Goal: Information Seeking & Learning: Learn about a topic

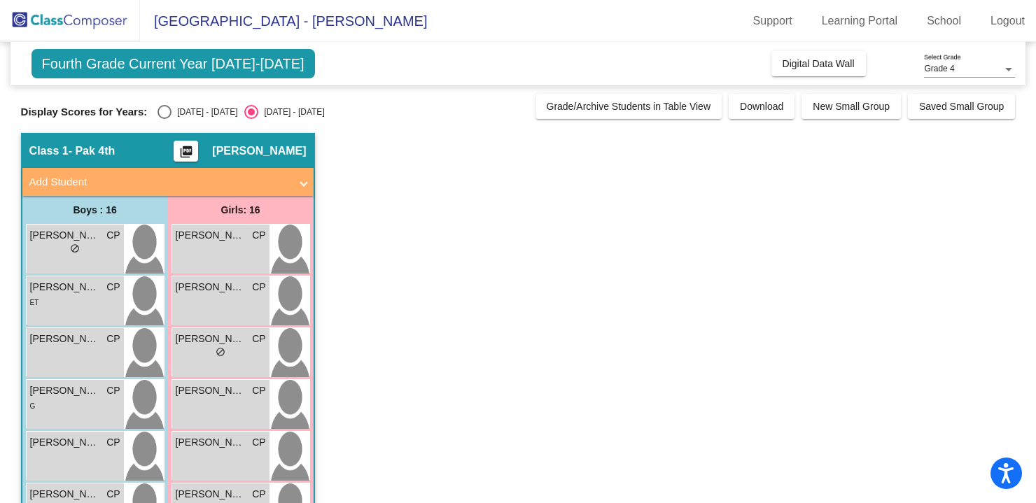
click at [162, 113] on div "Select an option" at bounding box center [165, 112] width 14 height 14
click at [164, 119] on input "[DATE] - [DATE]" at bounding box center [164, 119] width 1 height 1
radio input "true"
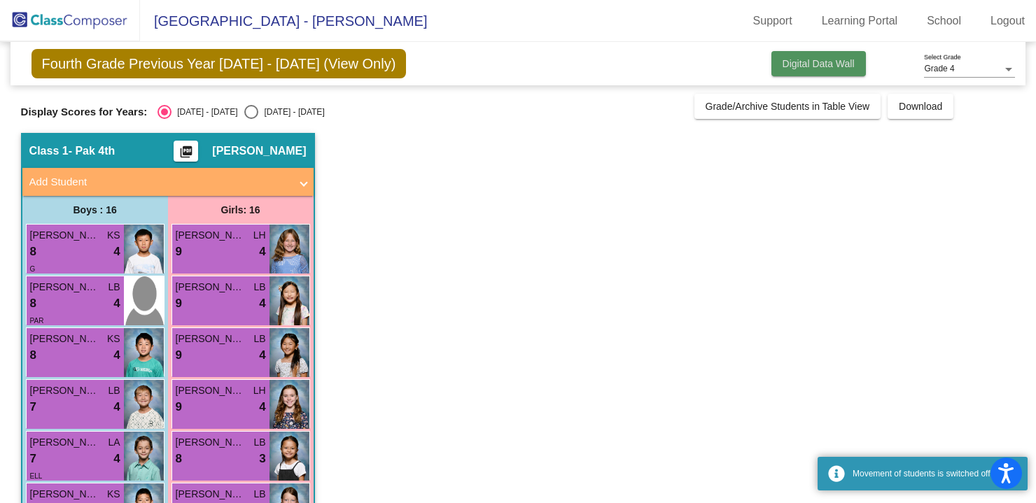
click at [803, 60] on span "Digital Data Wall" at bounding box center [819, 63] width 72 height 11
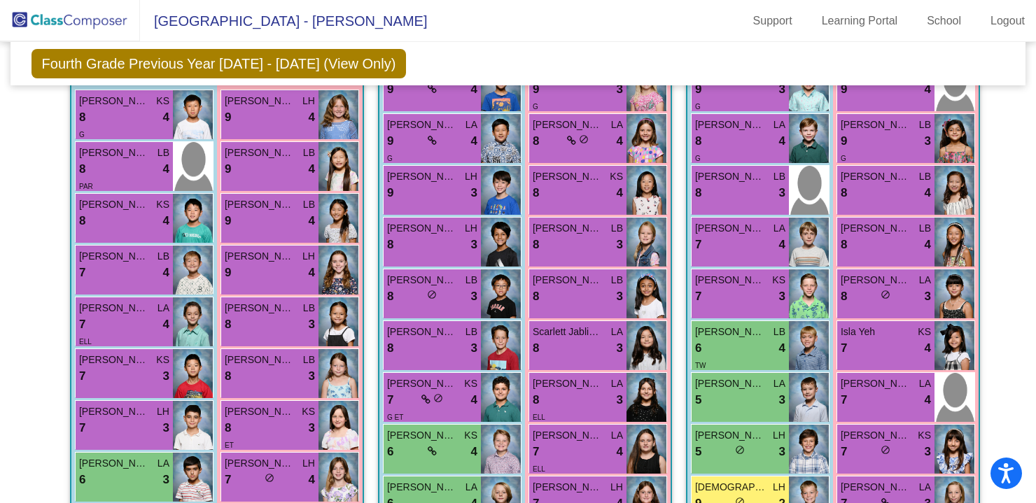
scroll to position [367, 0]
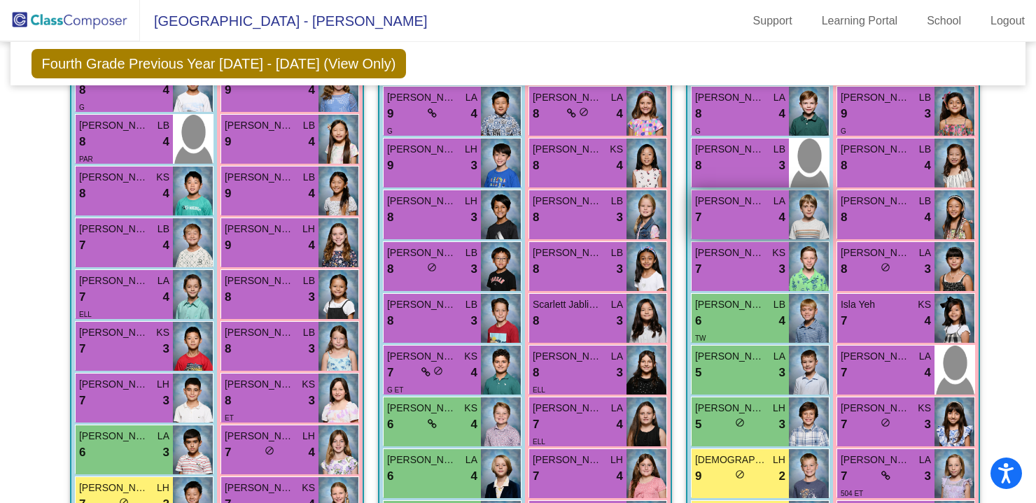
click at [744, 201] on span "[PERSON_NAME]" at bounding box center [730, 201] width 70 height 15
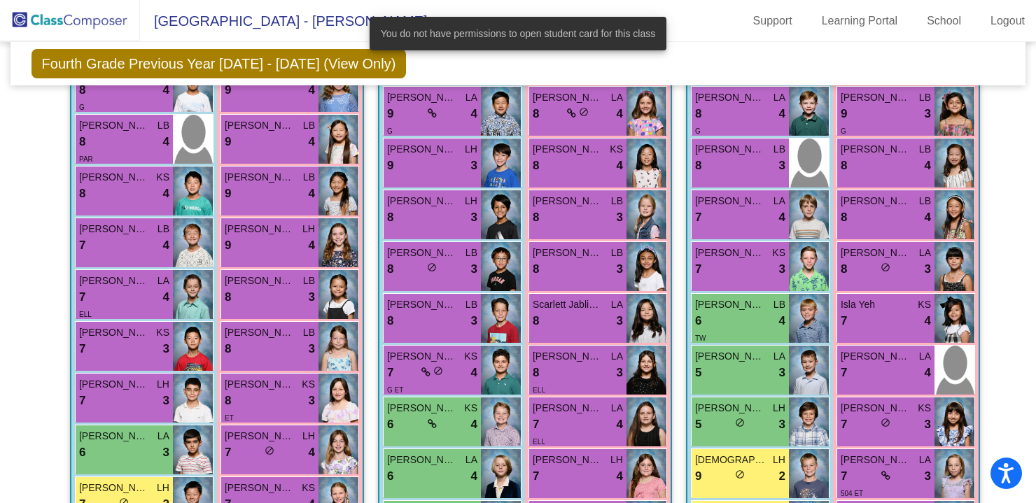
click at [736, 62] on div "Fourth Grade Previous Year [DATE] - [DATE] (View Only) Add, Move, or Retain Stu…" at bounding box center [519, 63] width 1016 height 43
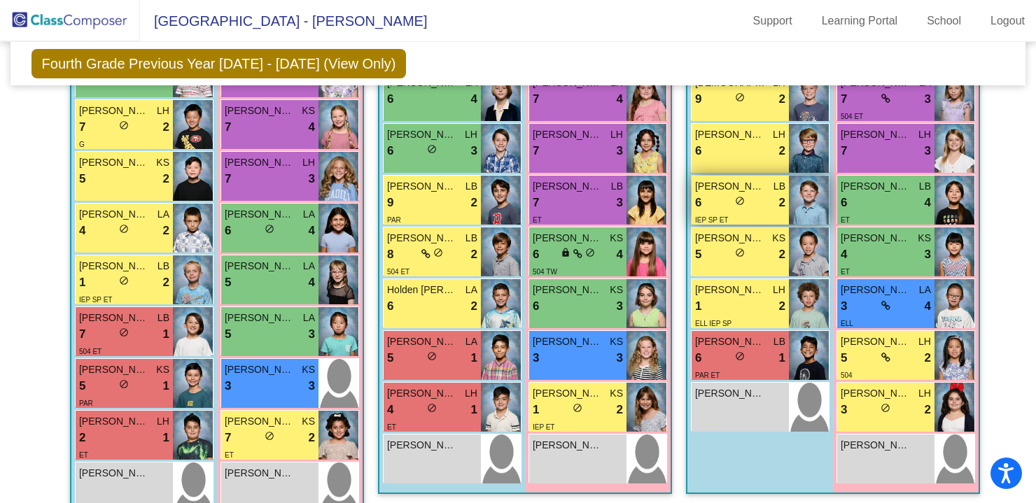
scroll to position [774, 0]
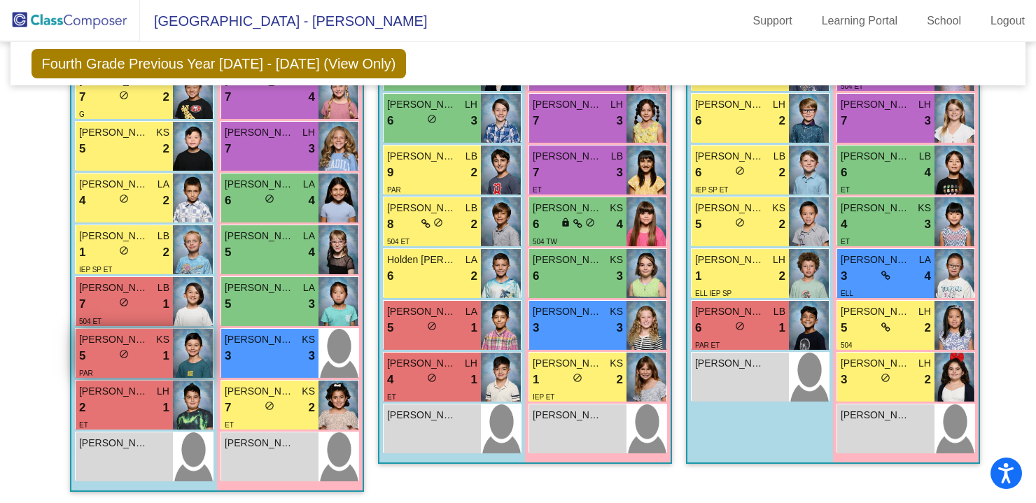
click at [126, 347] on div "5 lock do_not_disturb_alt 1" at bounding box center [124, 356] width 90 height 18
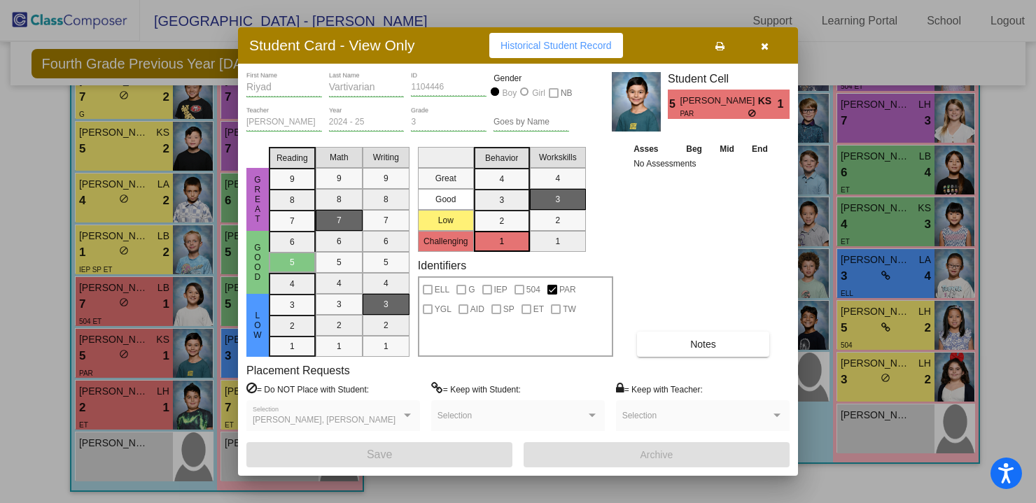
click at [767, 47] on icon "button" at bounding box center [765, 46] width 8 height 10
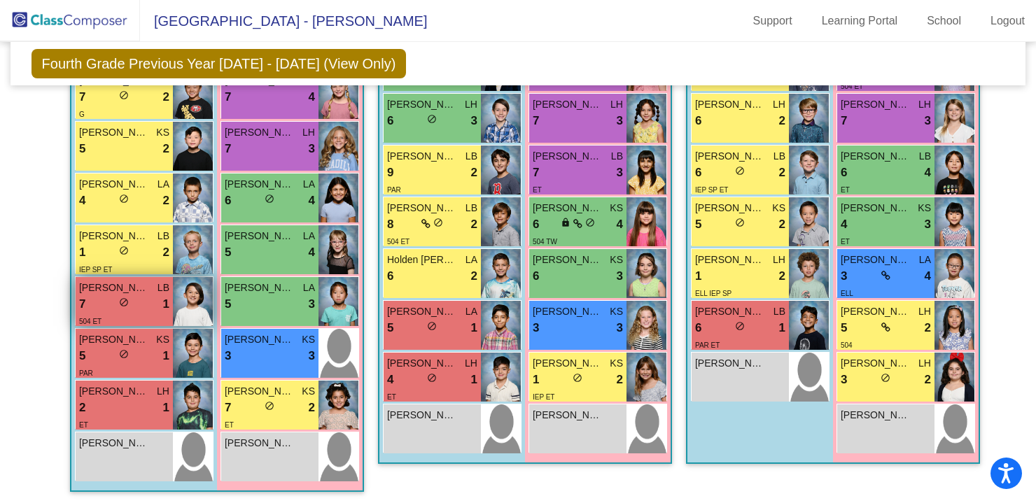
click at [99, 304] on div "7 lock do_not_disturb_alt 1" at bounding box center [124, 304] width 90 height 18
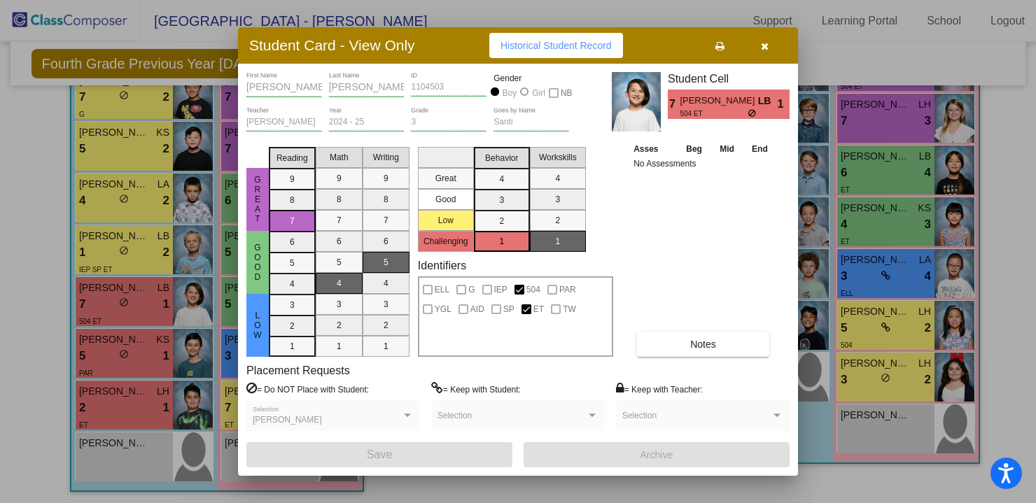
click at [763, 47] on icon "button" at bounding box center [765, 46] width 8 height 10
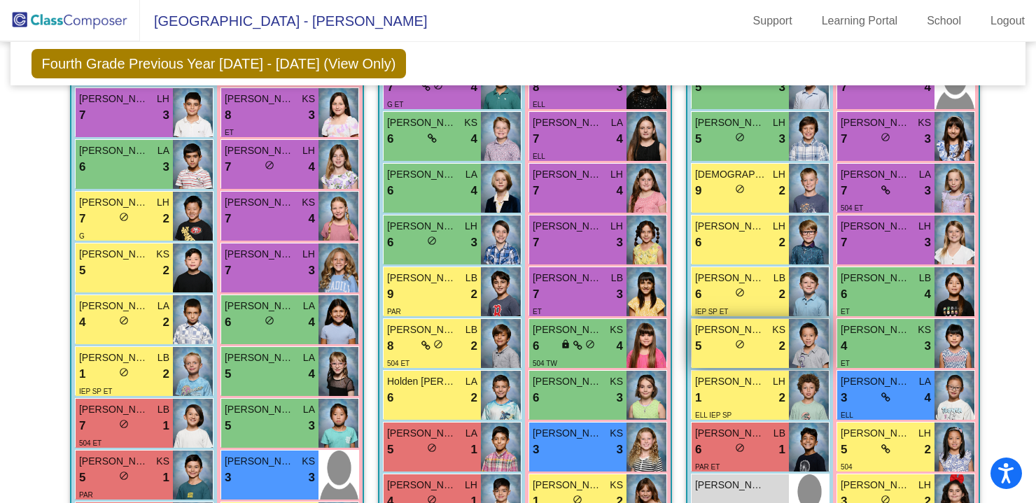
scroll to position [655, 0]
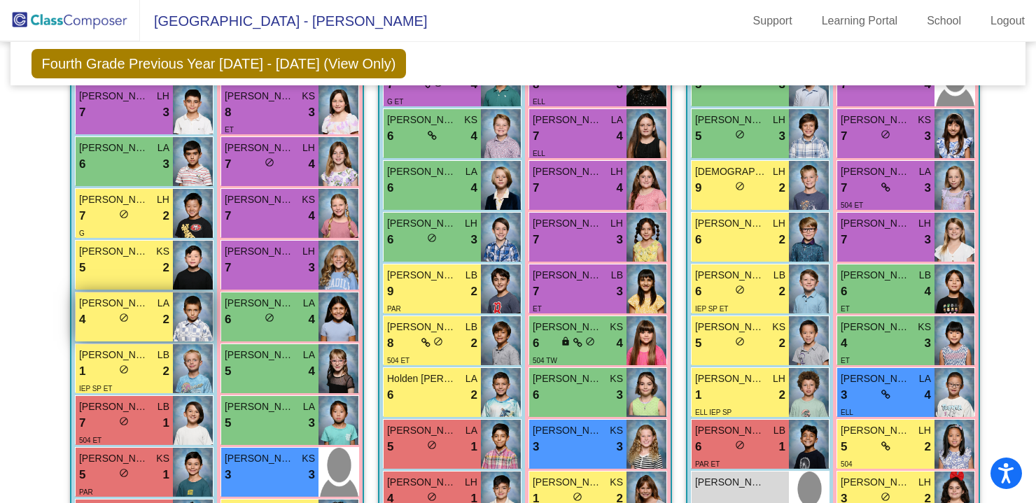
click at [135, 321] on div "4 lock do_not_disturb_alt 2" at bounding box center [124, 320] width 90 height 18
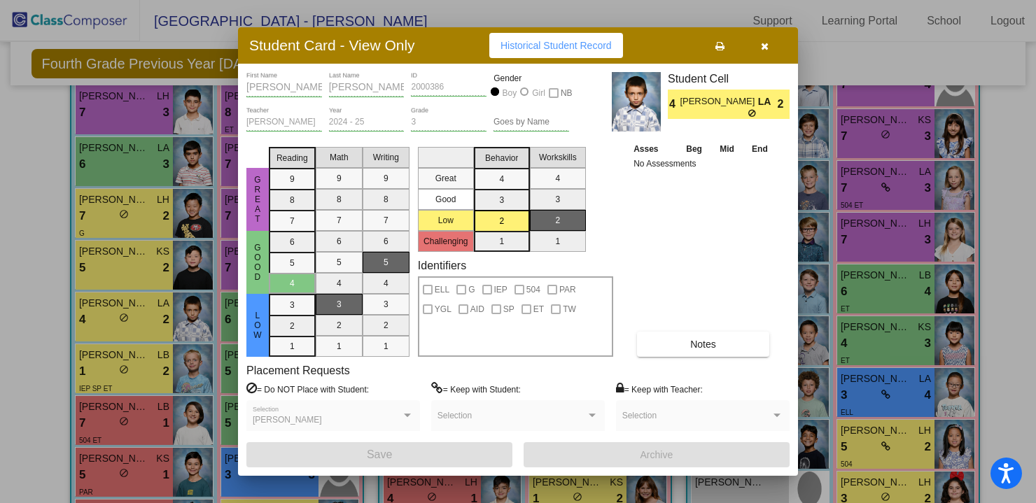
click at [765, 49] on icon "button" at bounding box center [765, 46] width 8 height 10
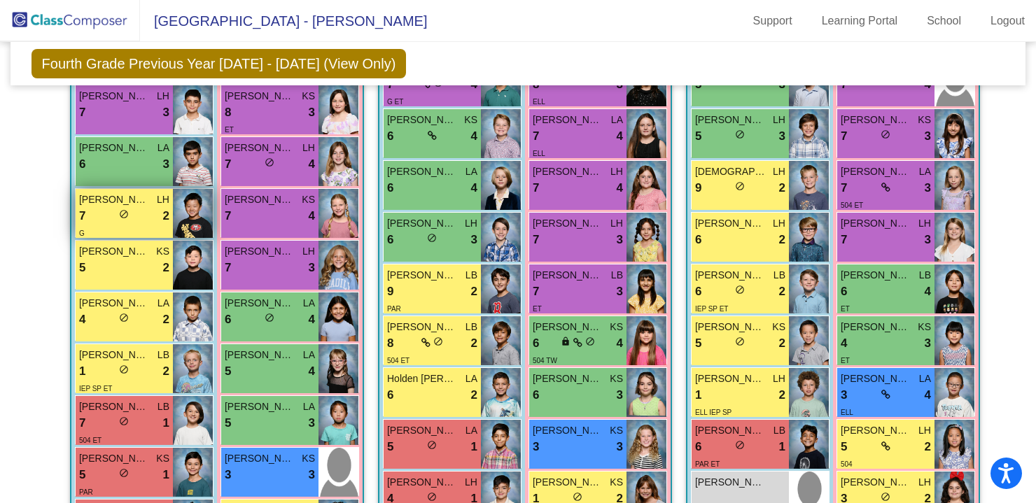
click at [139, 216] on div "7 lock do_not_disturb_alt 2" at bounding box center [124, 216] width 90 height 18
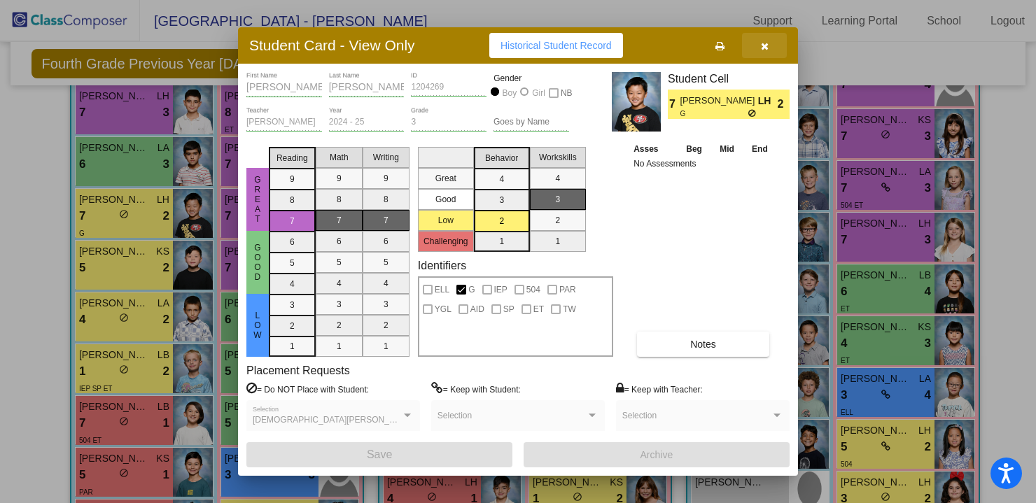
click at [763, 46] on icon "button" at bounding box center [765, 46] width 8 height 10
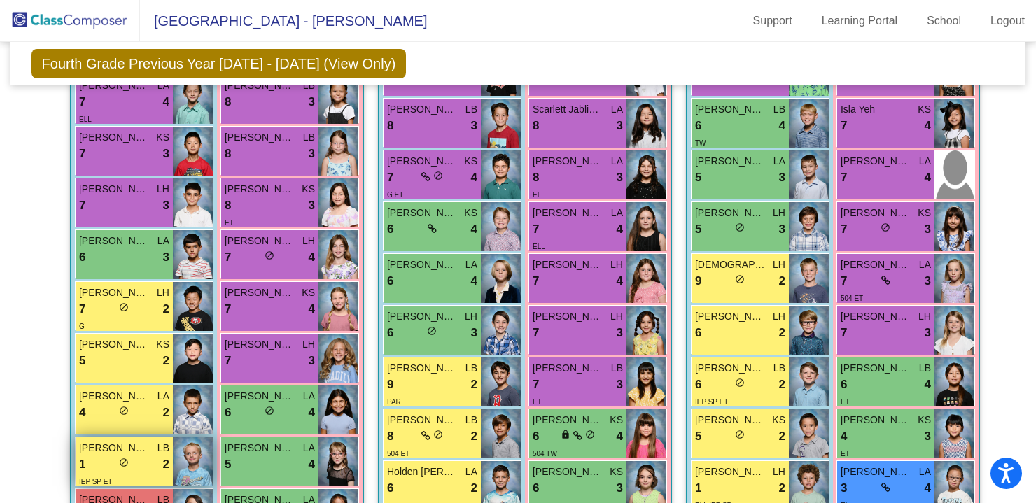
scroll to position [545, 0]
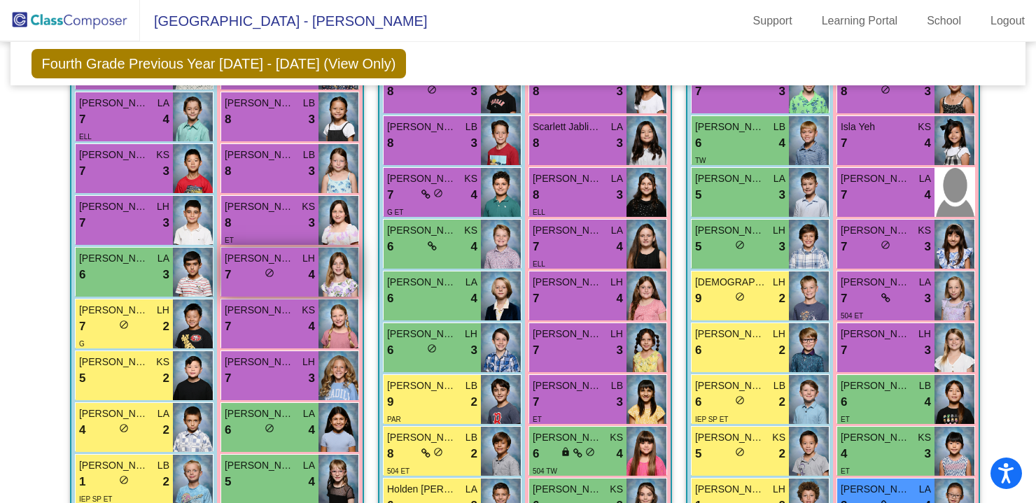
click at [287, 266] on div "7 lock do_not_disturb_alt 4" at bounding box center [270, 275] width 90 height 18
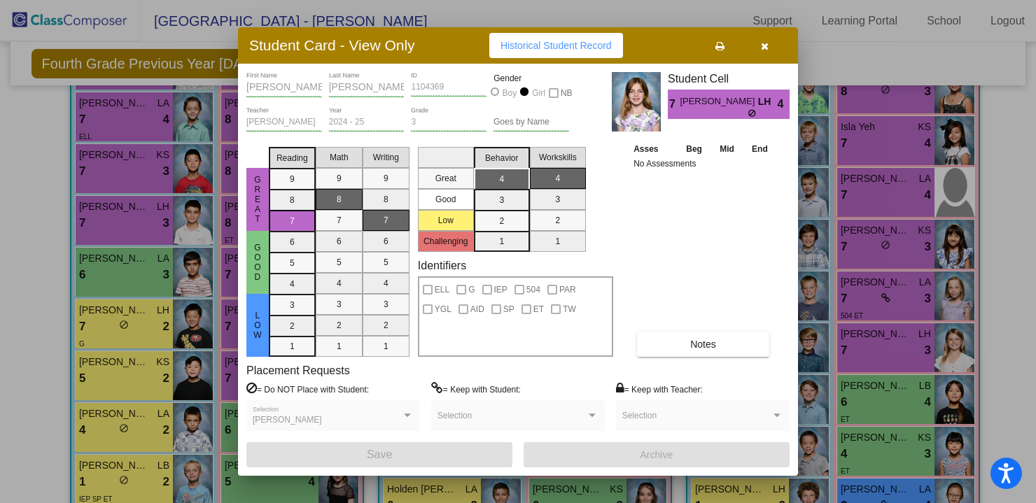
click at [767, 46] on icon "button" at bounding box center [765, 46] width 8 height 10
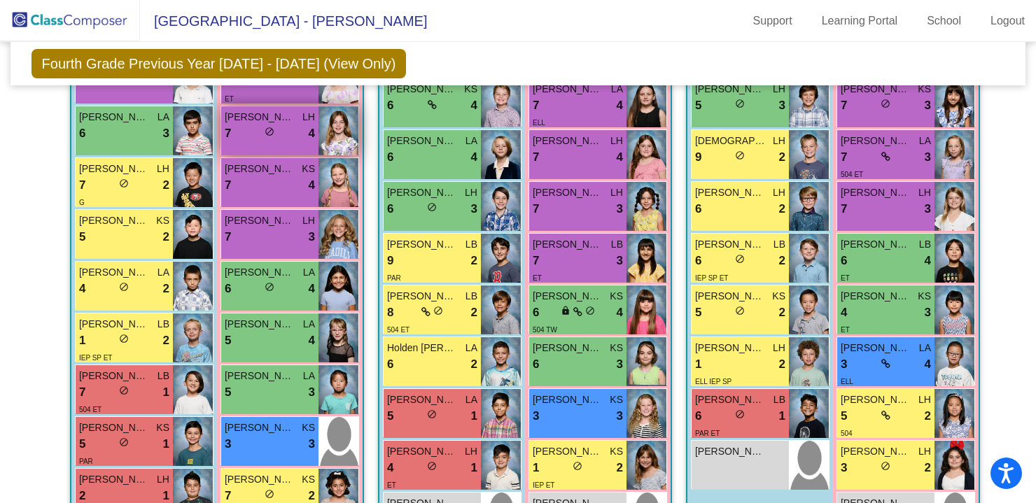
scroll to position [688, 0]
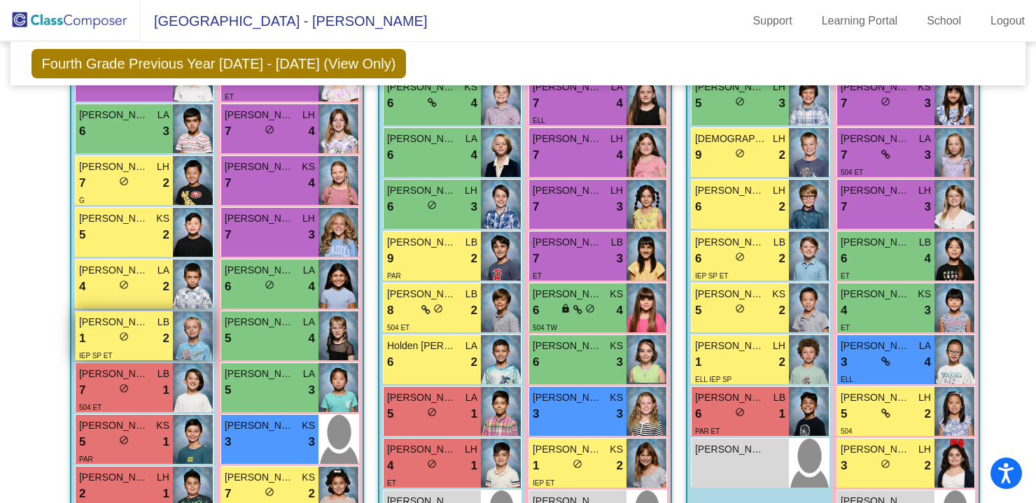
click at [132, 342] on div "1 lock do_not_disturb_alt 2" at bounding box center [124, 339] width 90 height 18
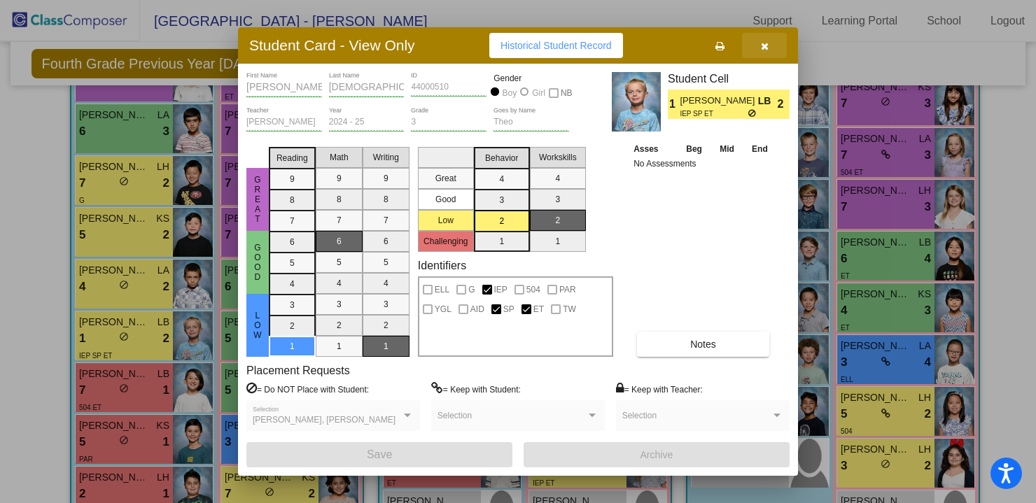
click at [767, 49] on icon "button" at bounding box center [765, 46] width 8 height 10
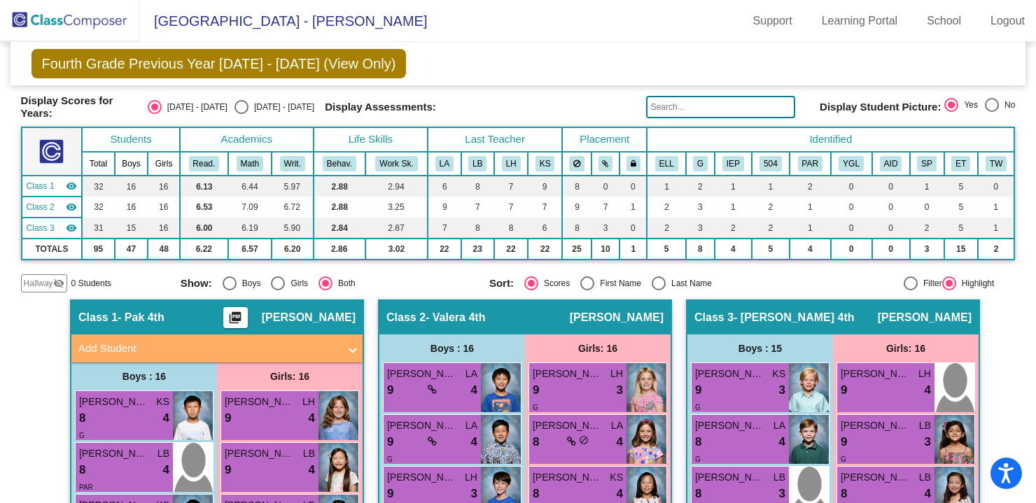
scroll to position [0, 0]
